Goal: Task Accomplishment & Management: Use online tool/utility

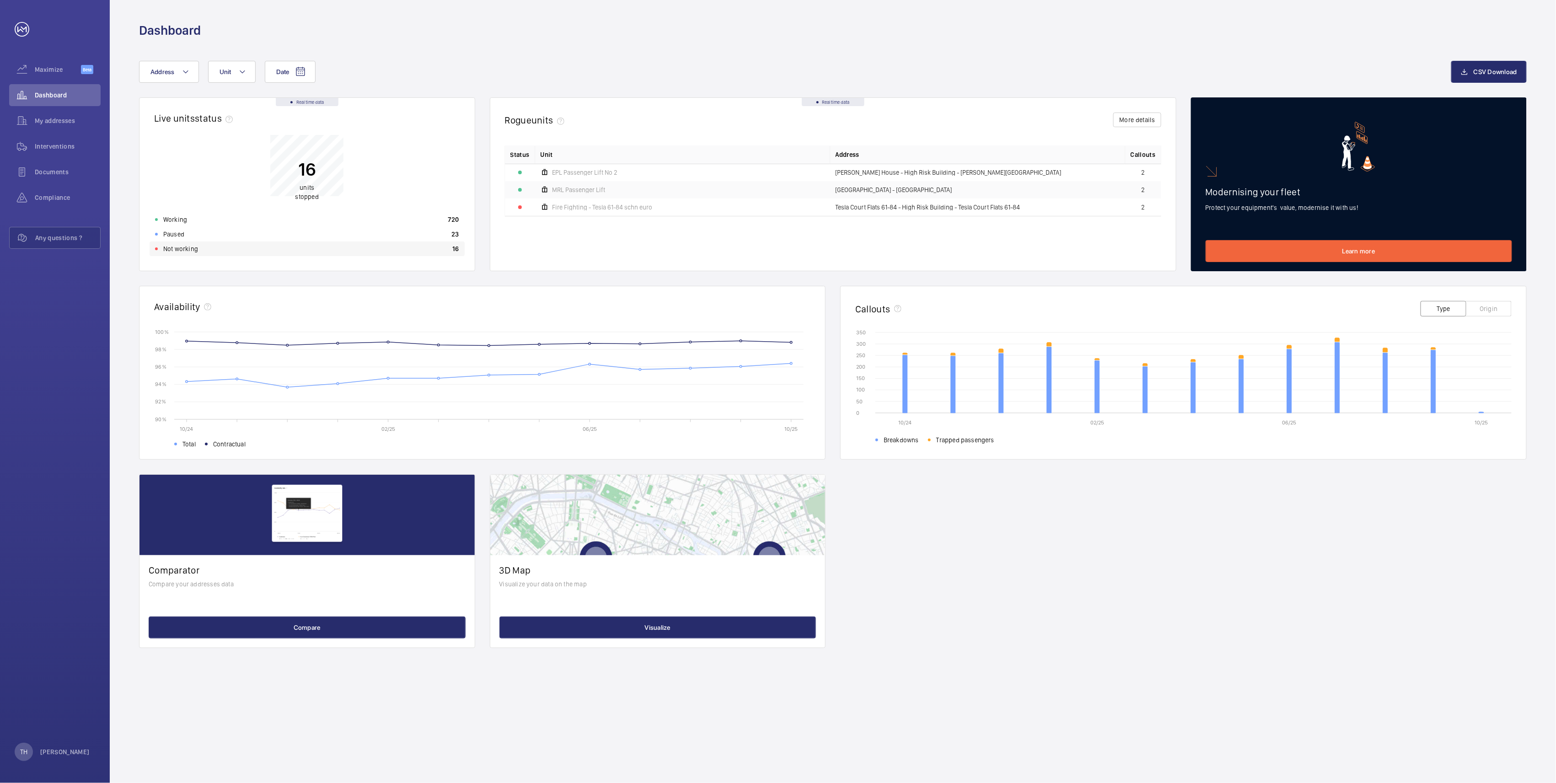
click at [179, 251] on p "Not working" at bounding box center [180, 248] width 35 height 9
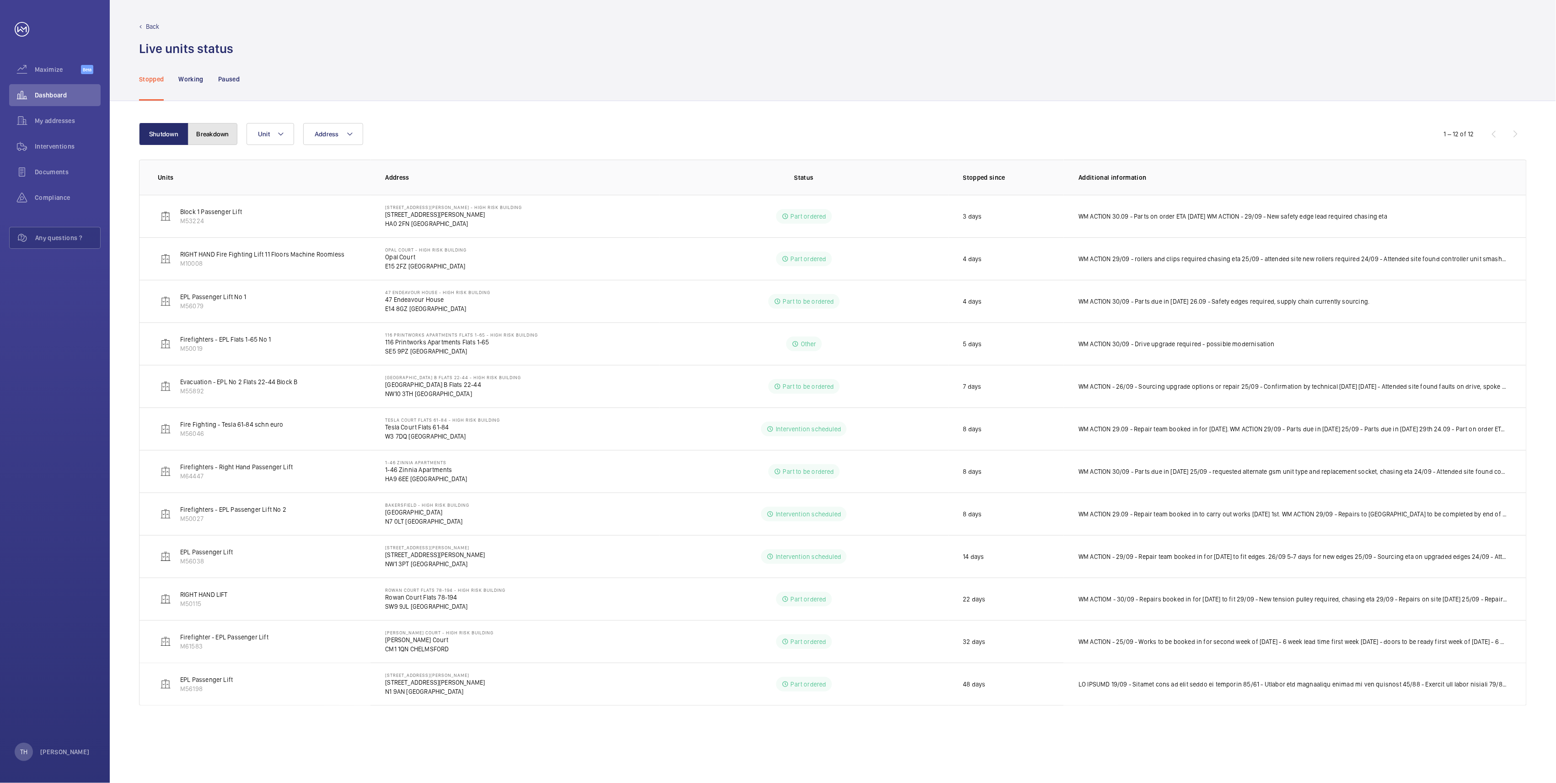
click at [217, 135] on button "Breakdown" at bounding box center [212, 134] width 49 height 22
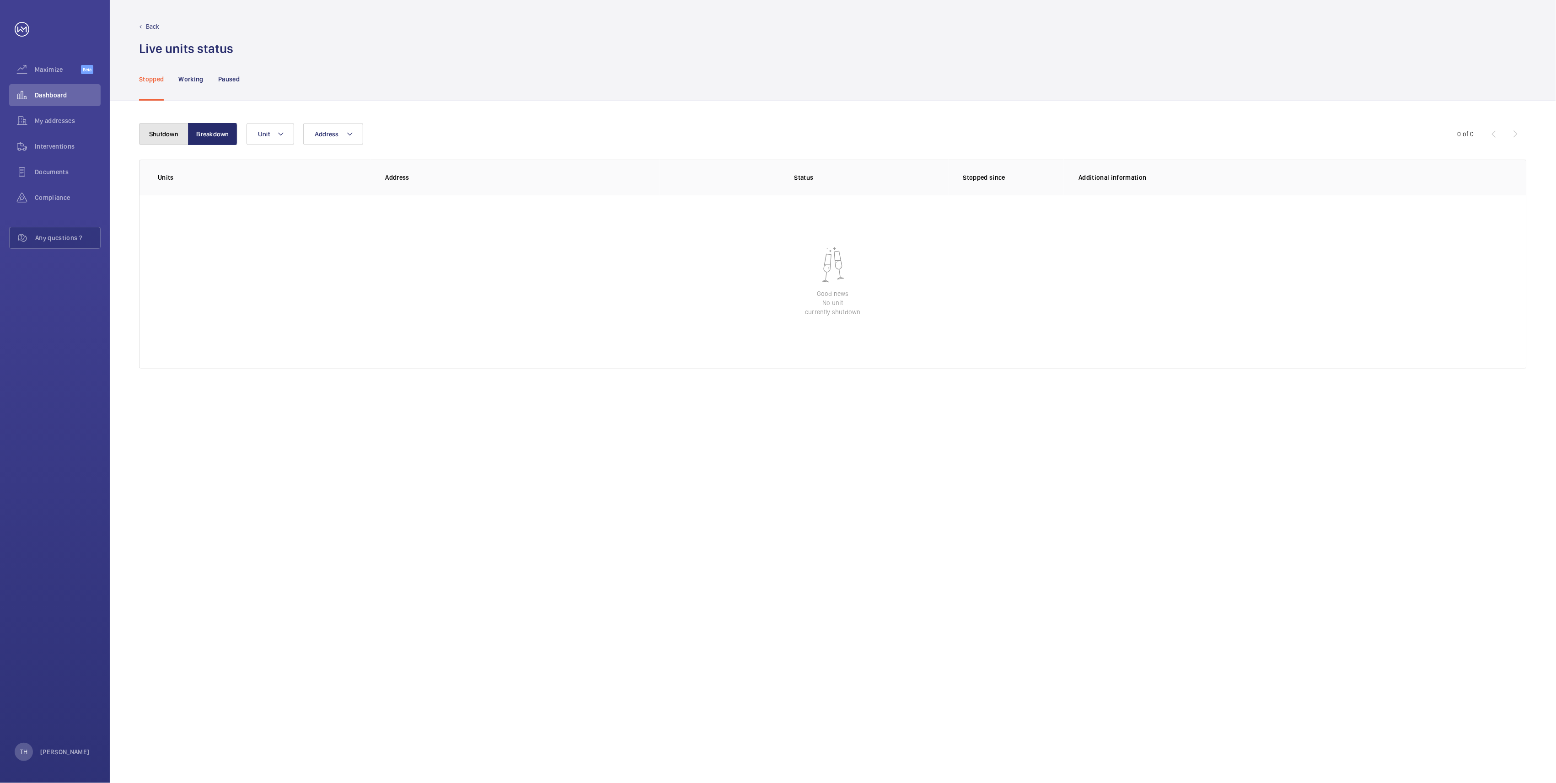
click at [152, 129] on button "Shutdown" at bounding box center [163, 134] width 49 height 22
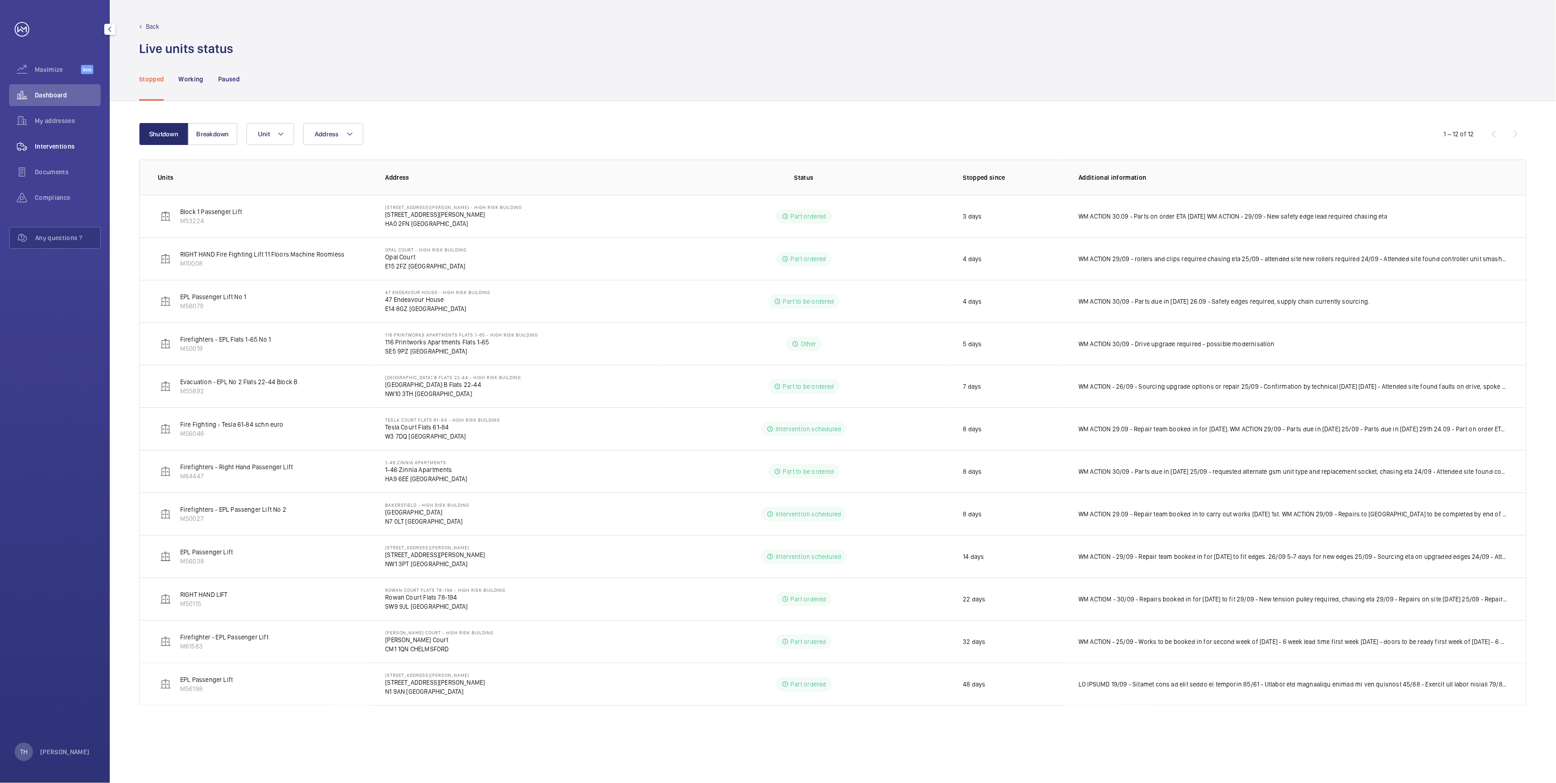
click at [55, 142] on span "Interventions" at bounding box center [68, 146] width 66 height 9
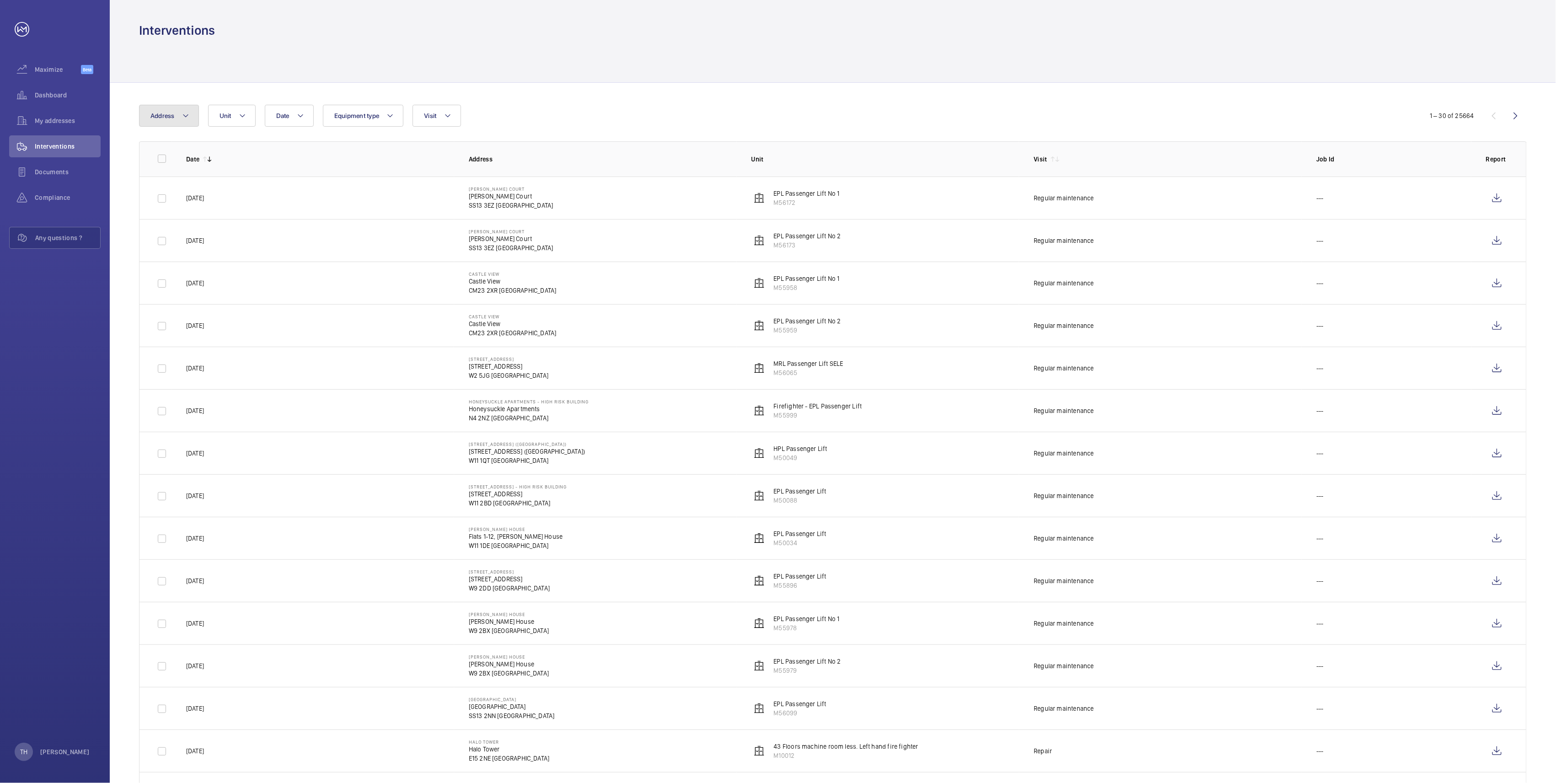
click at [188, 114] on mat-icon at bounding box center [185, 115] width 7 height 11
click at [199, 150] on input "text" at bounding box center [225, 149] width 159 height 19
type input "Printwork"
click at [207, 177] on span "116 Printwork s Apartments Flats 1-65 - High Risk Building - 116 Printwork s Ap…" at bounding box center [227, 177] width 126 height 9
click at [162, 177] on input "116 Printwork s Apartments Flats 1-65 - High Risk Building - 116 Printwork s Ap…" at bounding box center [153, 178] width 18 height 18
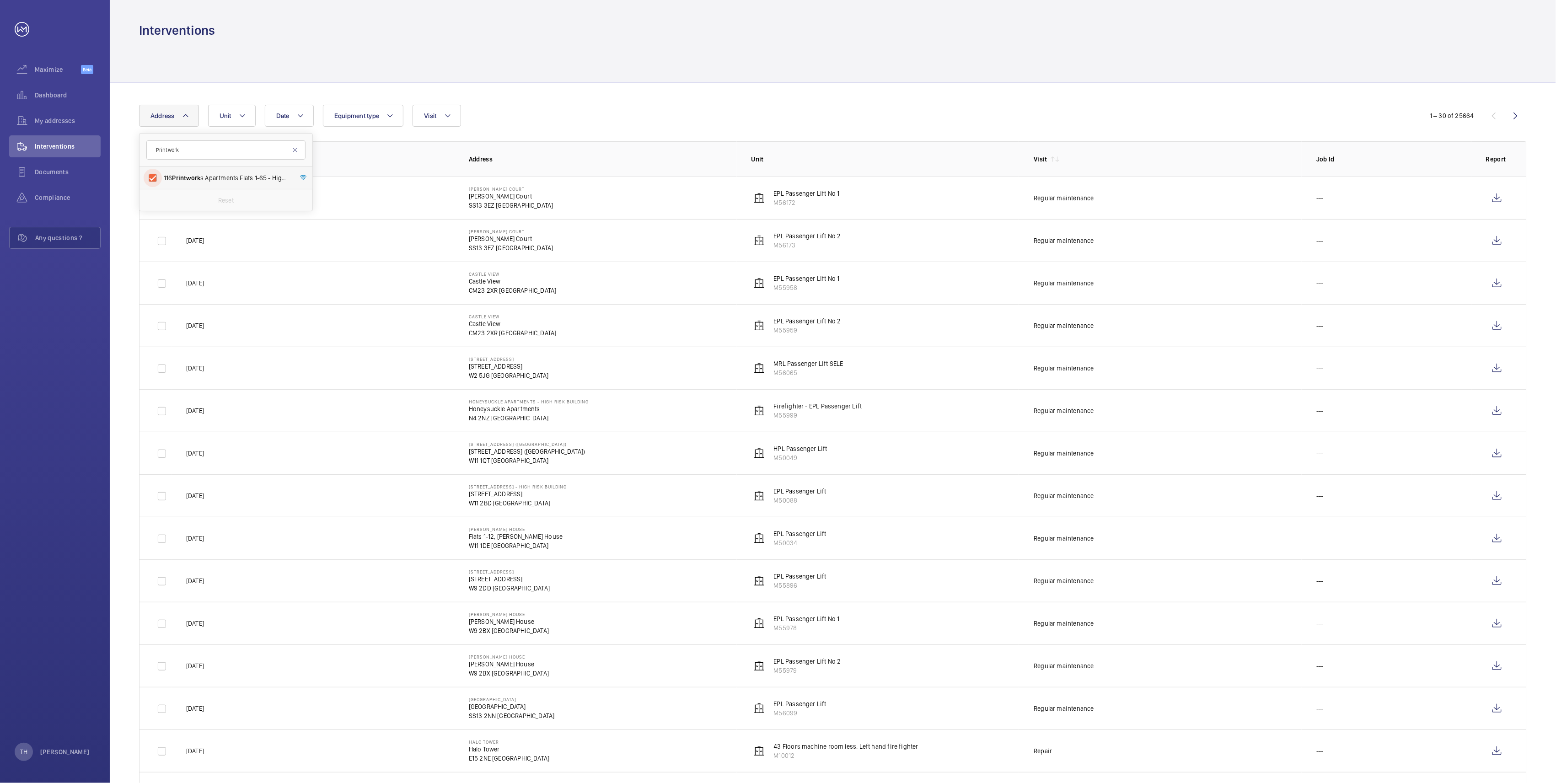
checkbox input "true"
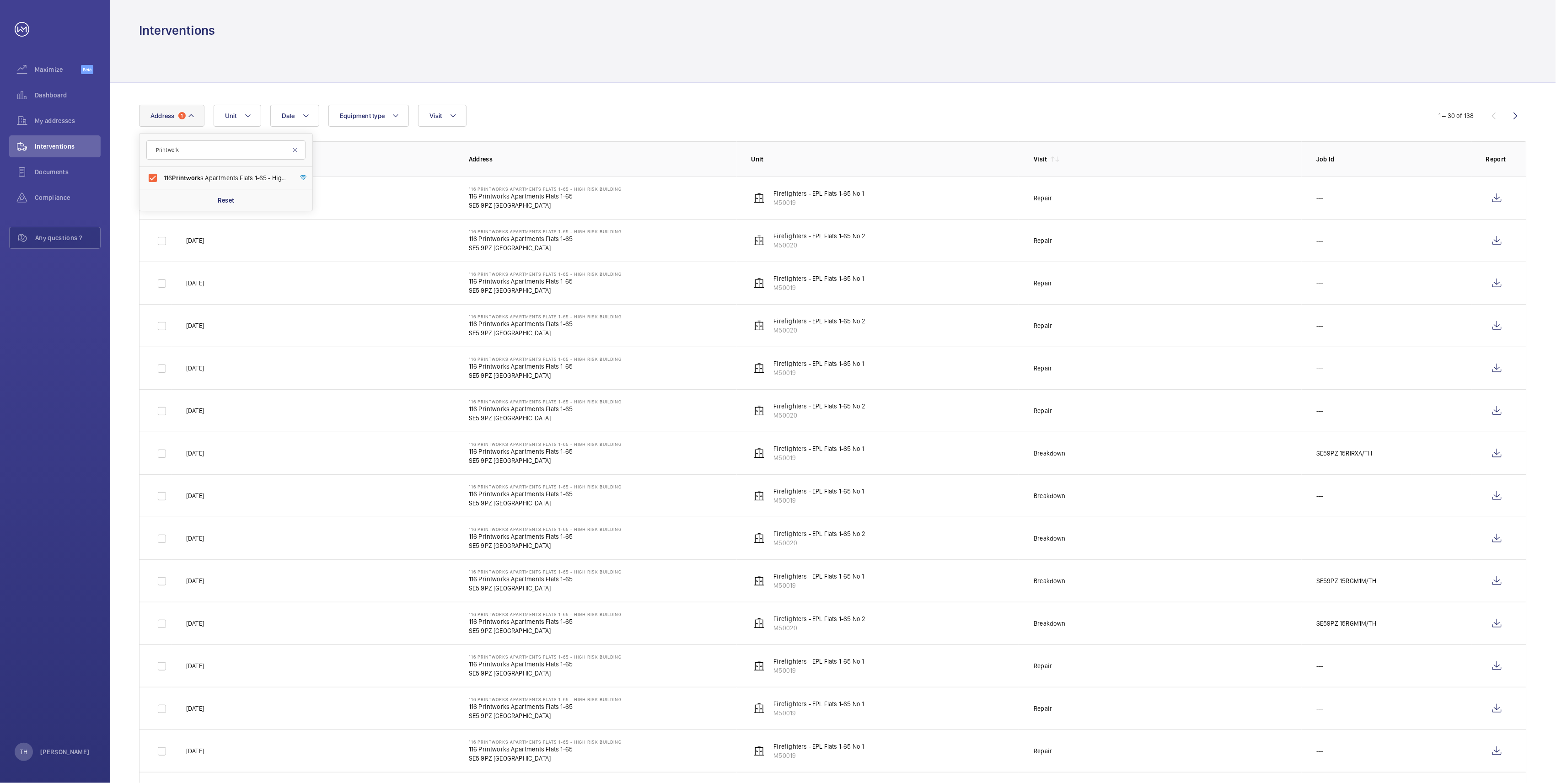
click at [423, 48] on div at bounding box center [833, 60] width 1388 height 43
click at [196, 118] on button "Address 1" at bounding box center [171, 116] width 65 height 22
click at [171, 179] on span "116 Printworks Apartments Flats 1-65 - High Risk Building - 116 Printworks Apar…" at bounding box center [227, 177] width 126 height 9
click at [162, 179] on input "116 Printworks Apartments Flats 1-65 - High Risk Building - 116 Printworks Apar…" at bounding box center [153, 178] width 18 height 18
checkbox input "false"
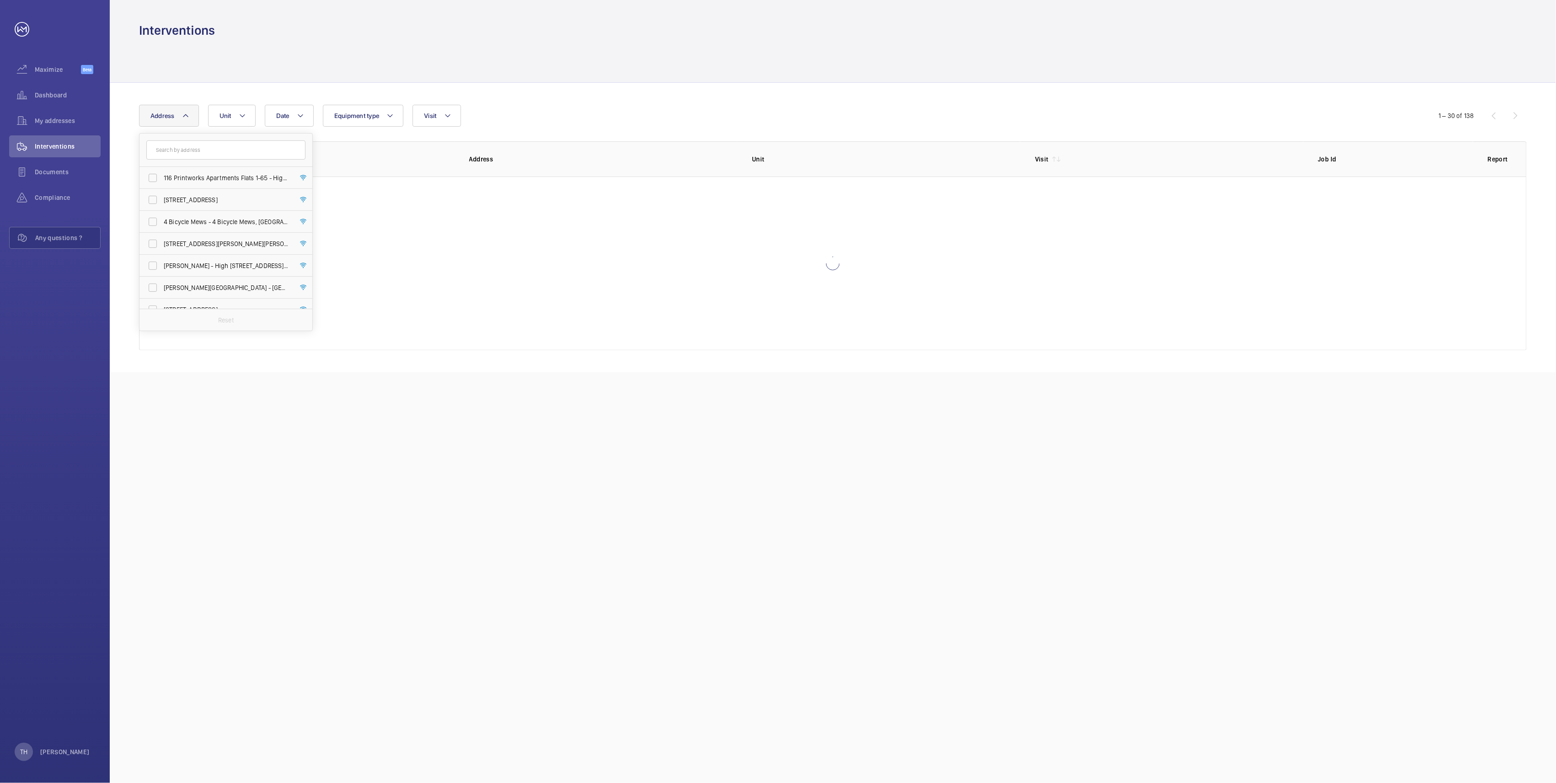
click at [267, 36] on div "Interventions" at bounding box center [833, 30] width 1388 height 17
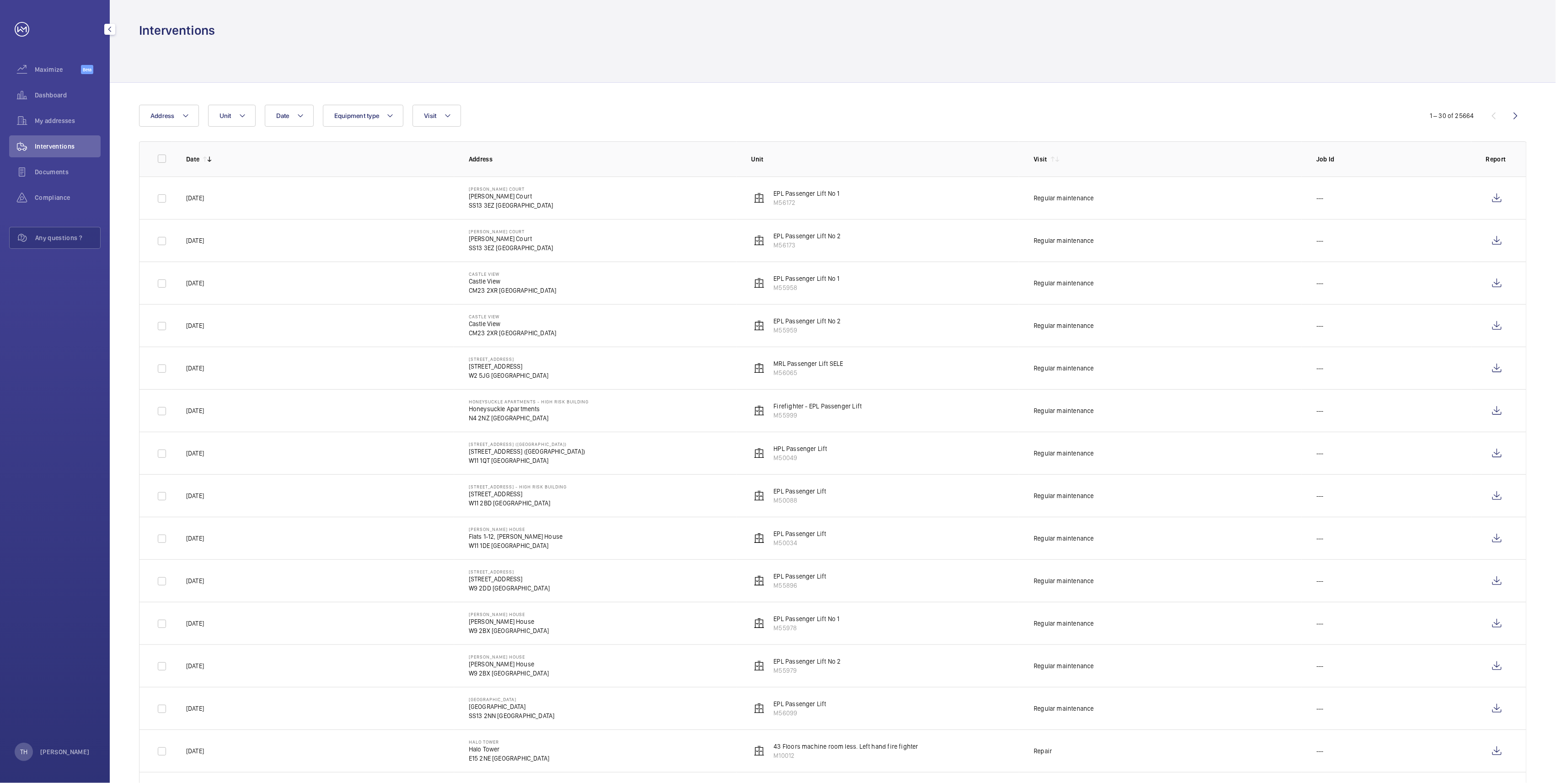
click at [21, 22] on link at bounding box center [22, 29] width 15 height 15
